Goal: Navigation & Orientation: Understand site structure

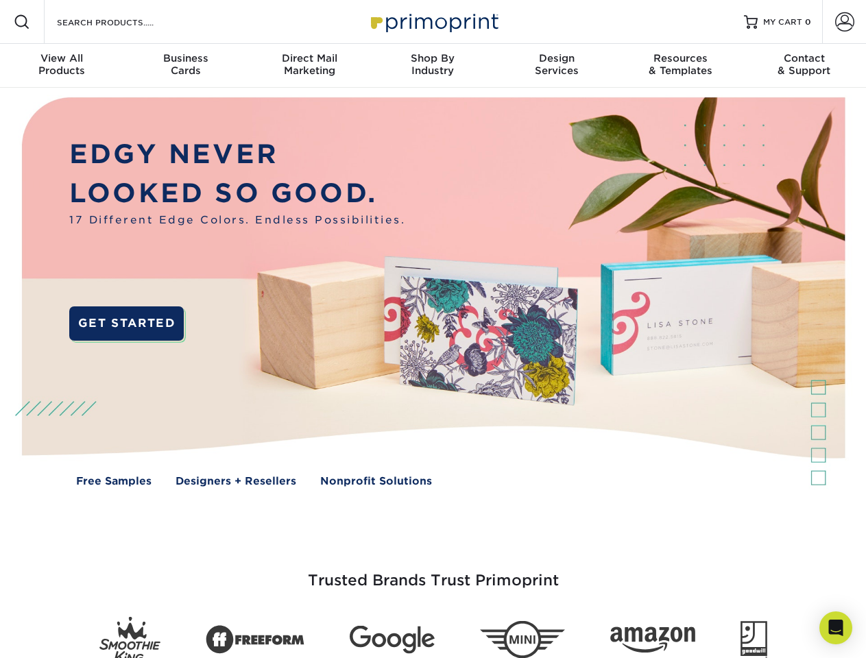
click at [433, 329] on img at bounding box center [432, 302] width 857 height 429
click at [22, 22] on span at bounding box center [22, 22] width 16 height 16
click at [844, 22] on span at bounding box center [844, 21] width 19 height 19
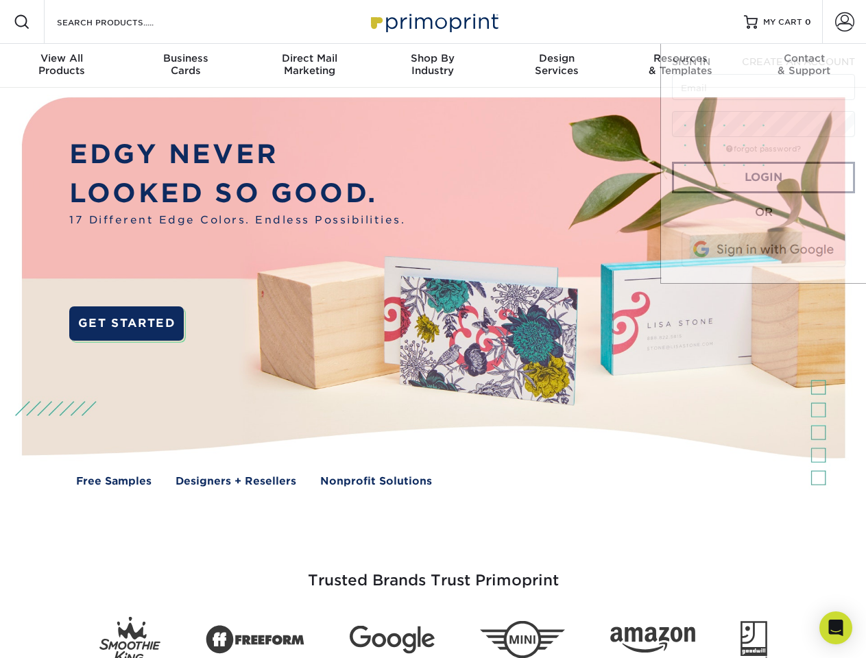
click at [62, 66] on div "View All Products" at bounding box center [61, 64] width 123 height 25
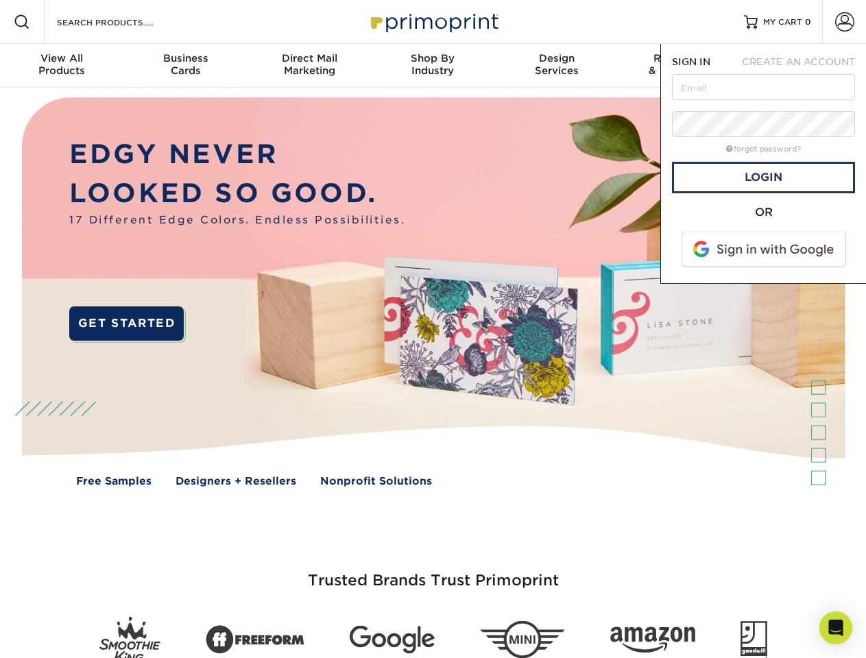
click at [185, 66] on div "Business Cards" at bounding box center [184, 64] width 123 height 25
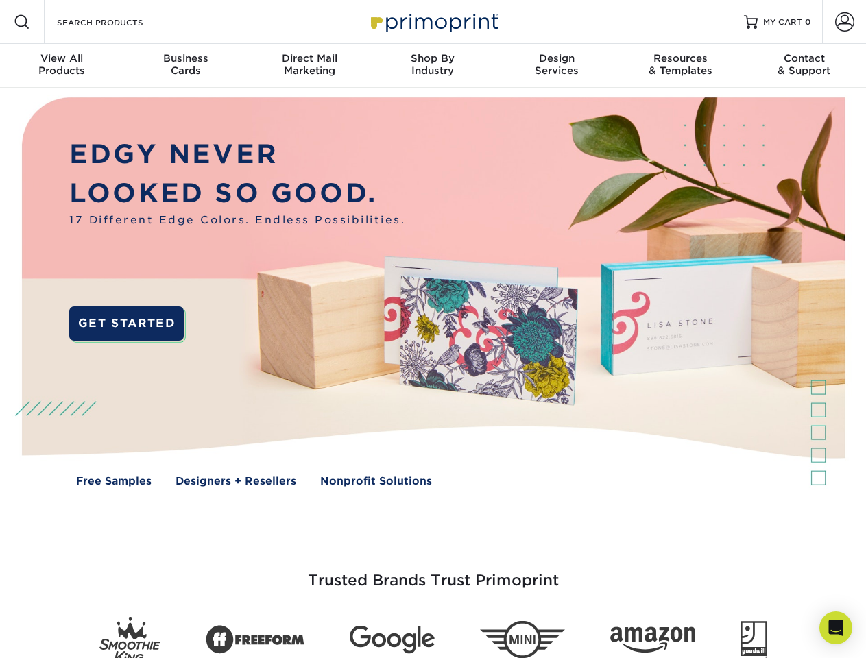
click at [309, 66] on div "Direct Mail Marketing" at bounding box center [309, 64] width 123 height 25
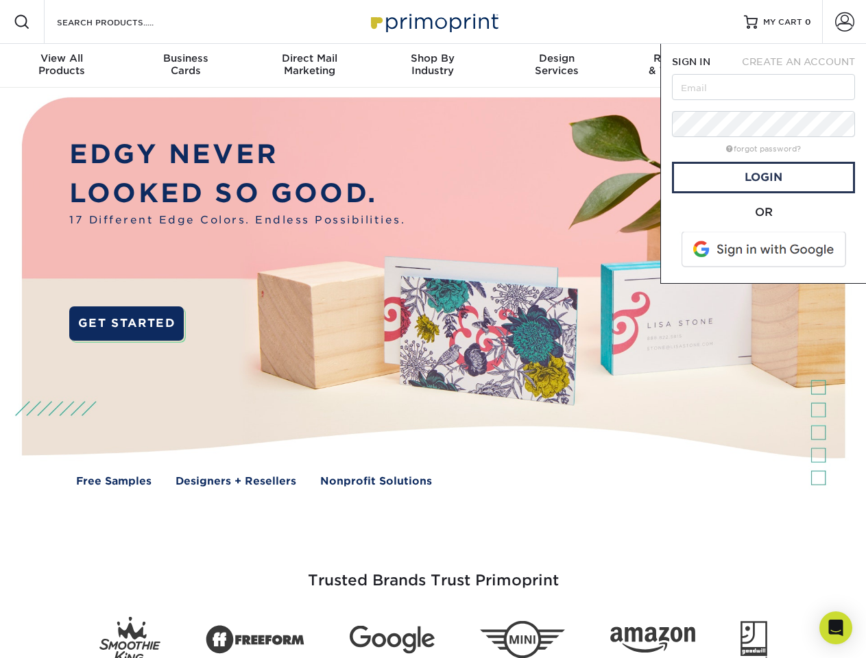
click at [433, 66] on div "Shop By Industry" at bounding box center [432, 64] width 123 height 25
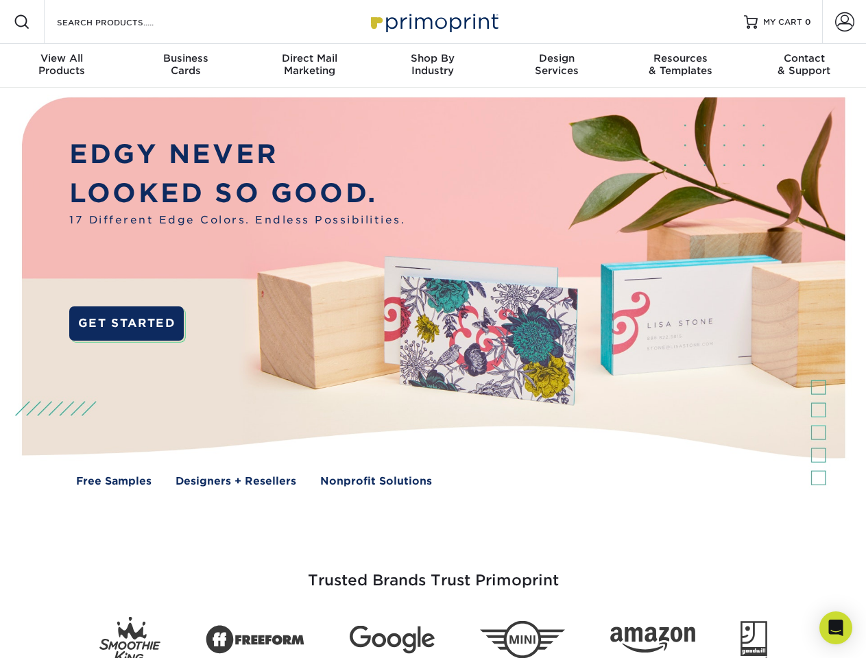
click at [557, 66] on div "Design Services" at bounding box center [556, 64] width 123 height 25
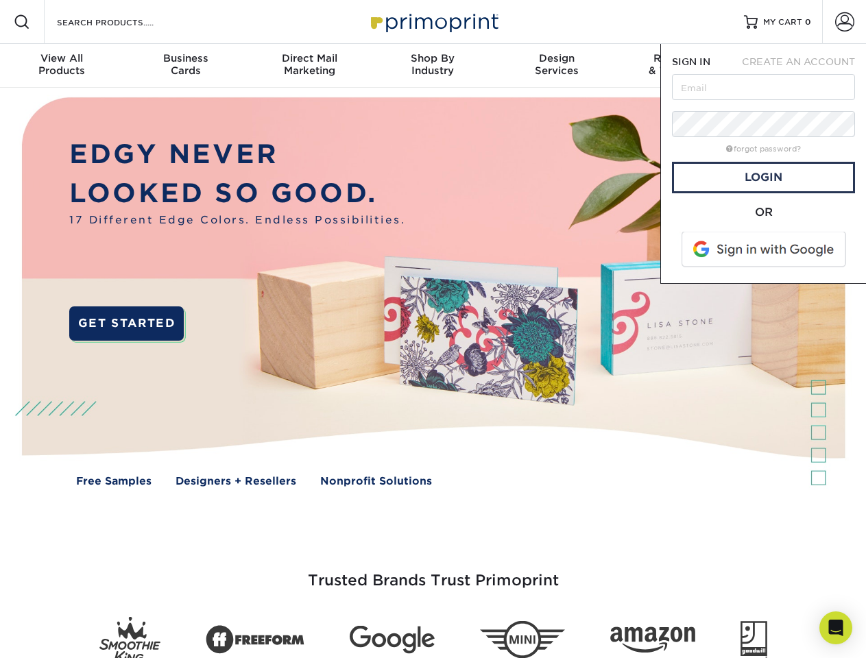
click at [680, 66] on span "SIGN IN" at bounding box center [691, 61] width 38 height 11
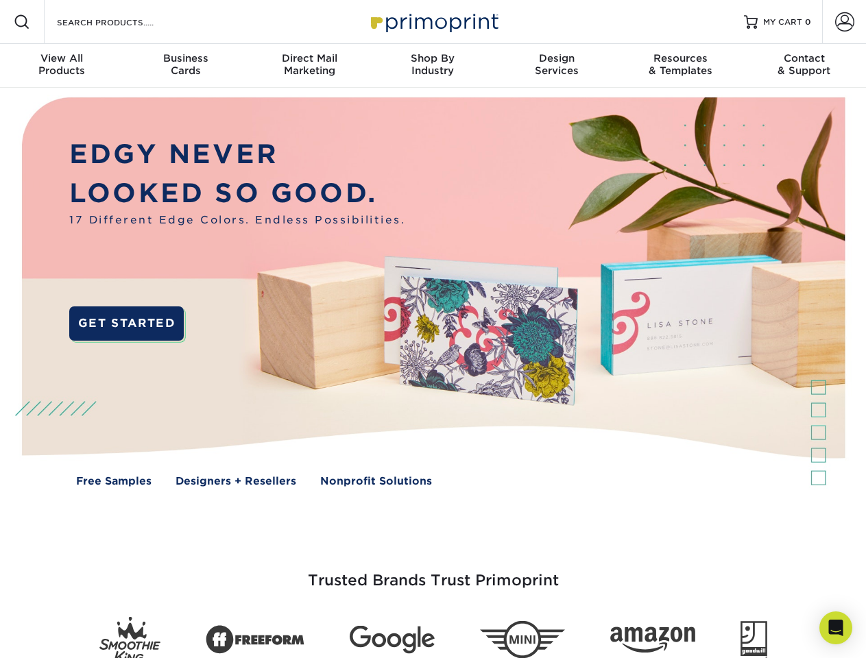
click at [804, 66] on div "Contact & Support" at bounding box center [804, 64] width 123 height 25
